Goal: Task Accomplishment & Management: Manage account settings

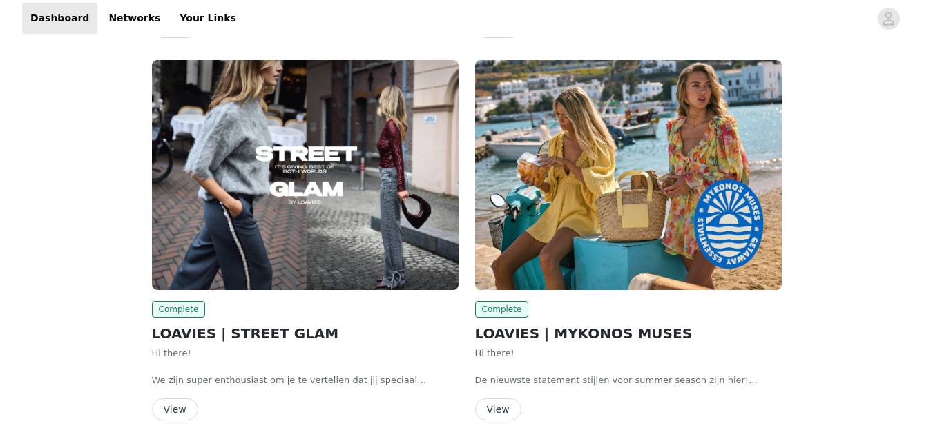
scroll to position [1803, 0]
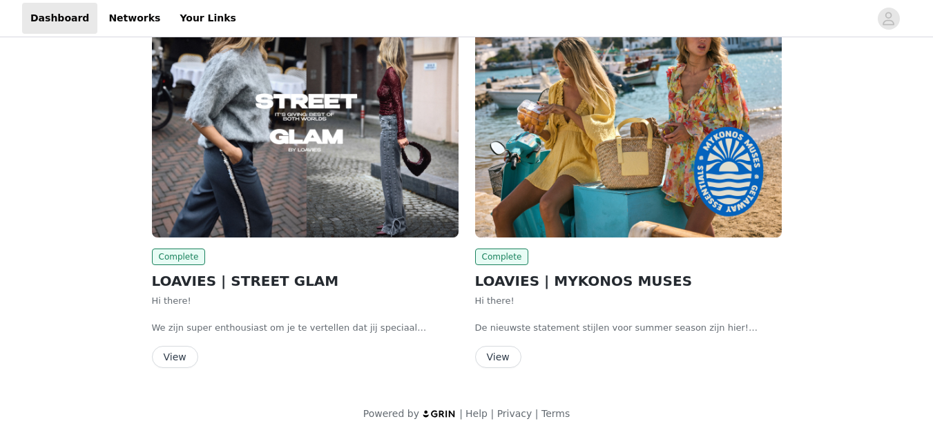
click at [502, 356] on button "View" at bounding box center [498, 357] width 46 height 22
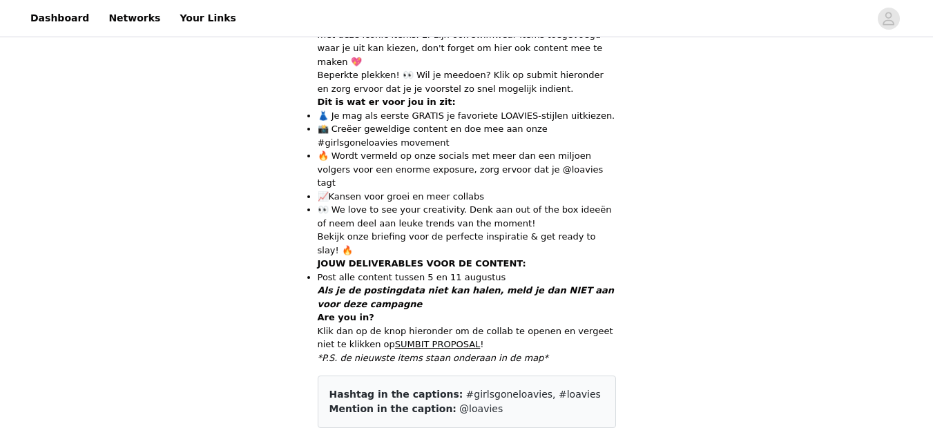
scroll to position [980, 0]
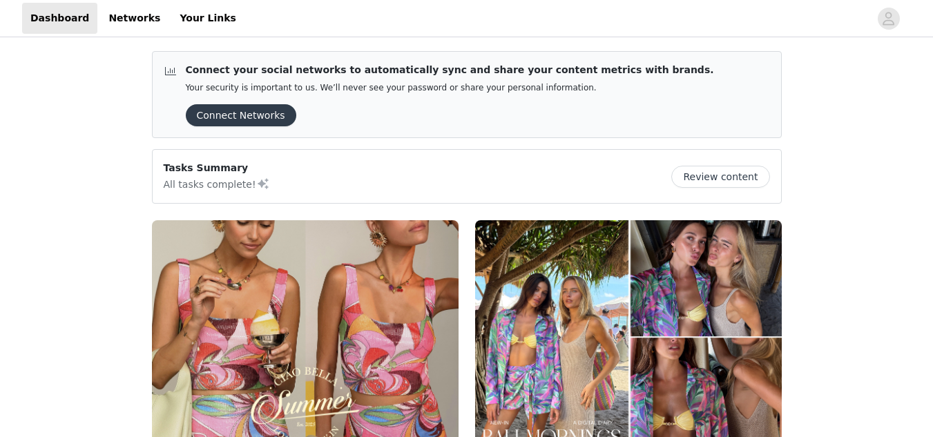
click at [503, 227] on img at bounding box center [628, 335] width 307 height 230
click at [234, 122] on button "Connect Networks" at bounding box center [241, 115] width 111 height 22
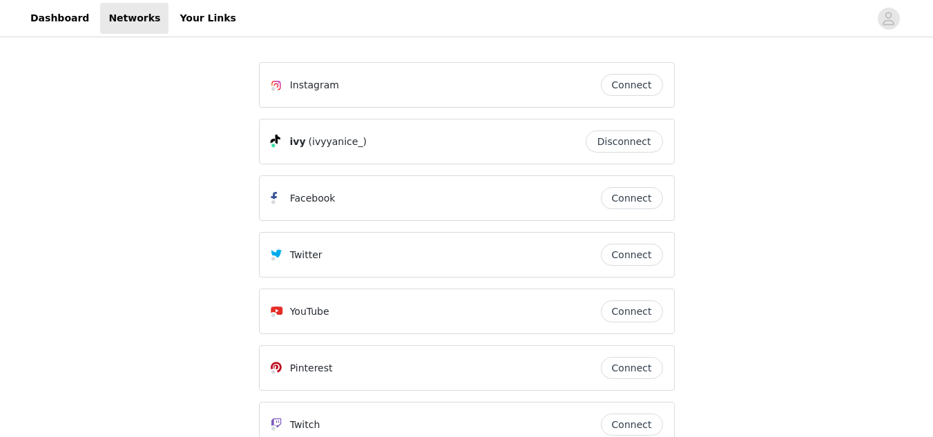
click at [633, 90] on button "Connect" at bounding box center [632, 85] width 62 height 22
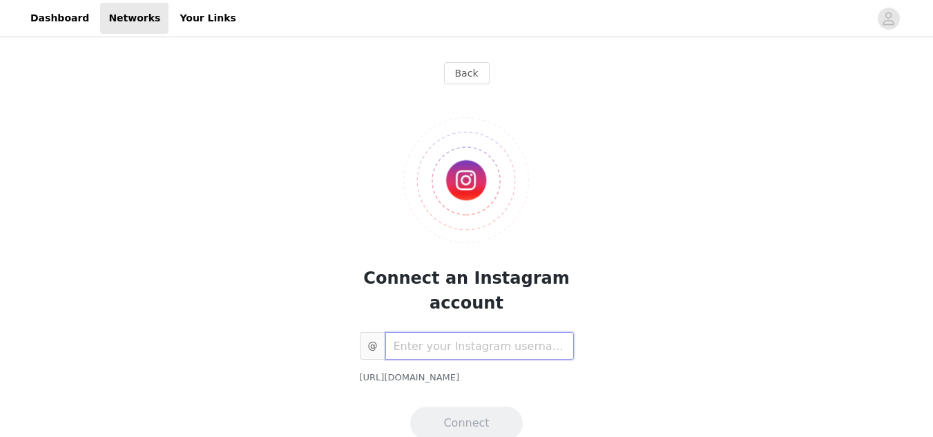
click at [475, 344] on input "text" at bounding box center [479, 346] width 189 height 28
type input "ivyyanice_"
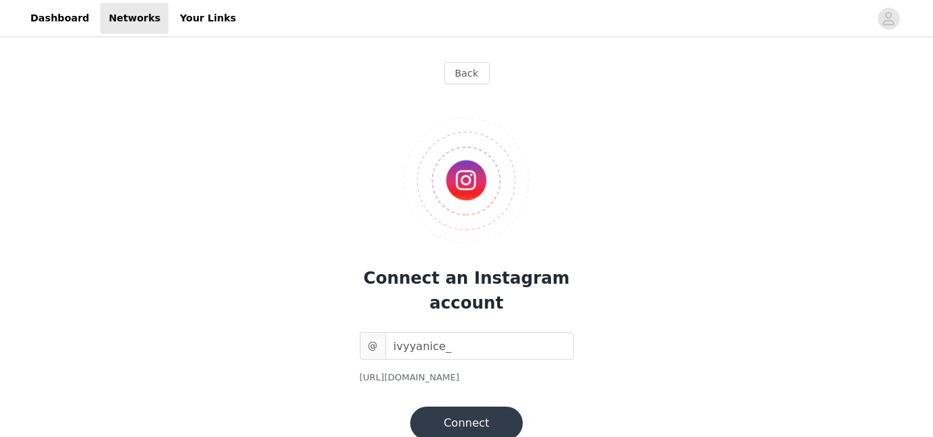
click at [468, 424] on button "Connect" at bounding box center [466, 423] width 112 height 33
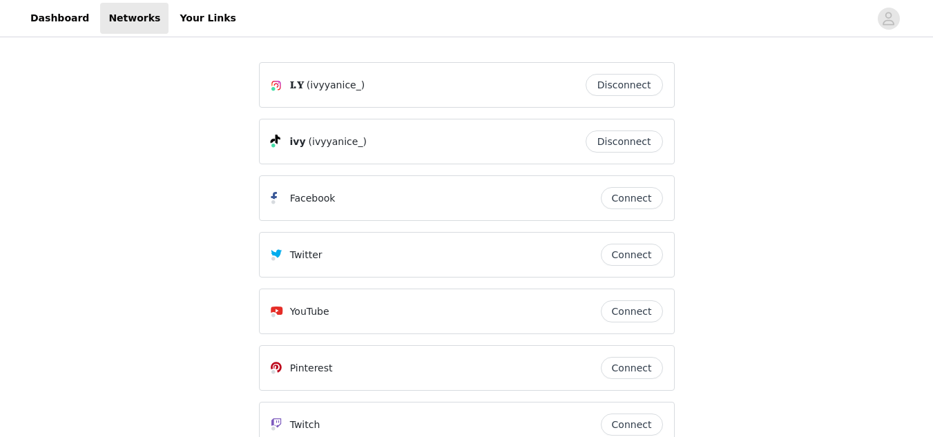
scroll to position [86, 0]
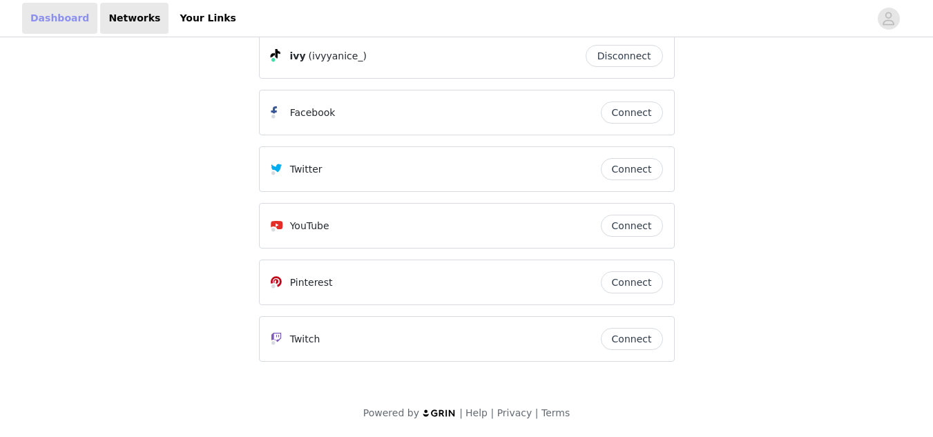
click at [44, 23] on link "Dashboard" at bounding box center [59, 18] width 75 height 31
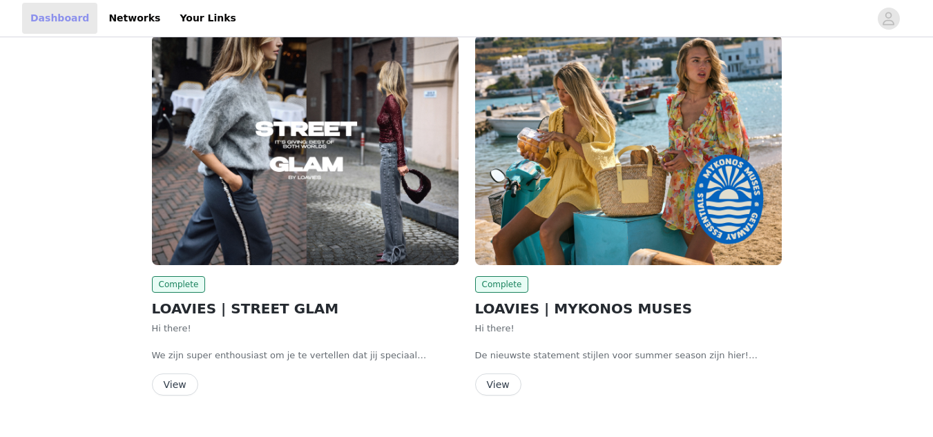
scroll to position [1705, 0]
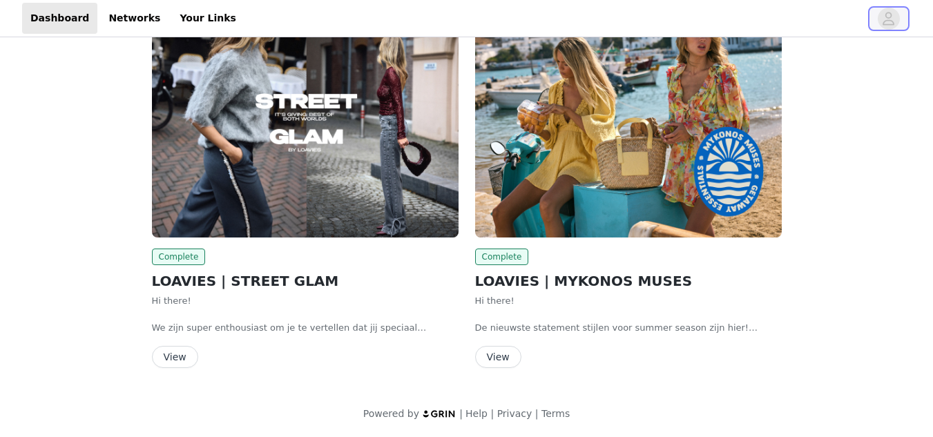
click at [887, 26] on icon "avatar" at bounding box center [888, 19] width 13 height 22
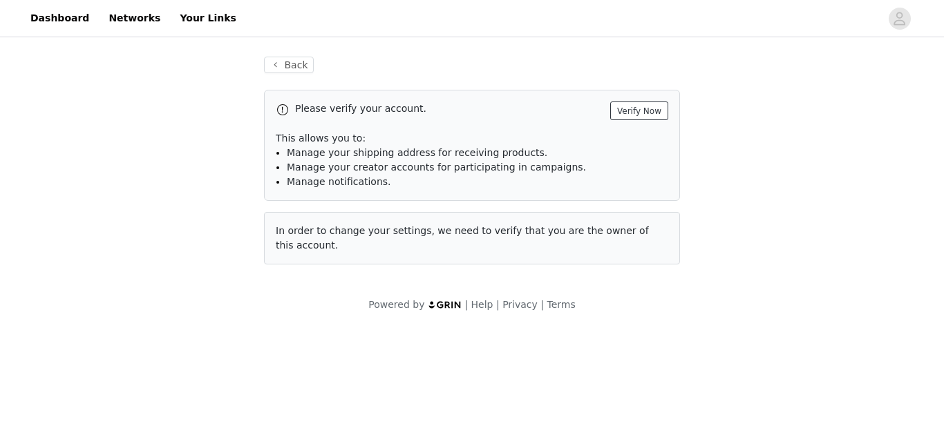
click at [649, 108] on button "Verify Now" at bounding box center [639, 111] width 58 height 19
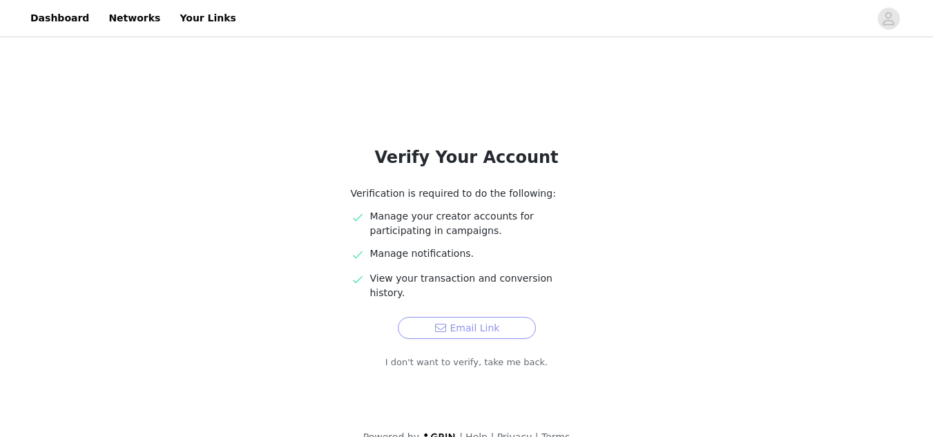
click at [494, 317] on button "Email Link" at bounding box center [467, 328] width 138 height 22
